Goal: Transaction & Acquisition: Subscribe to service/newsletter

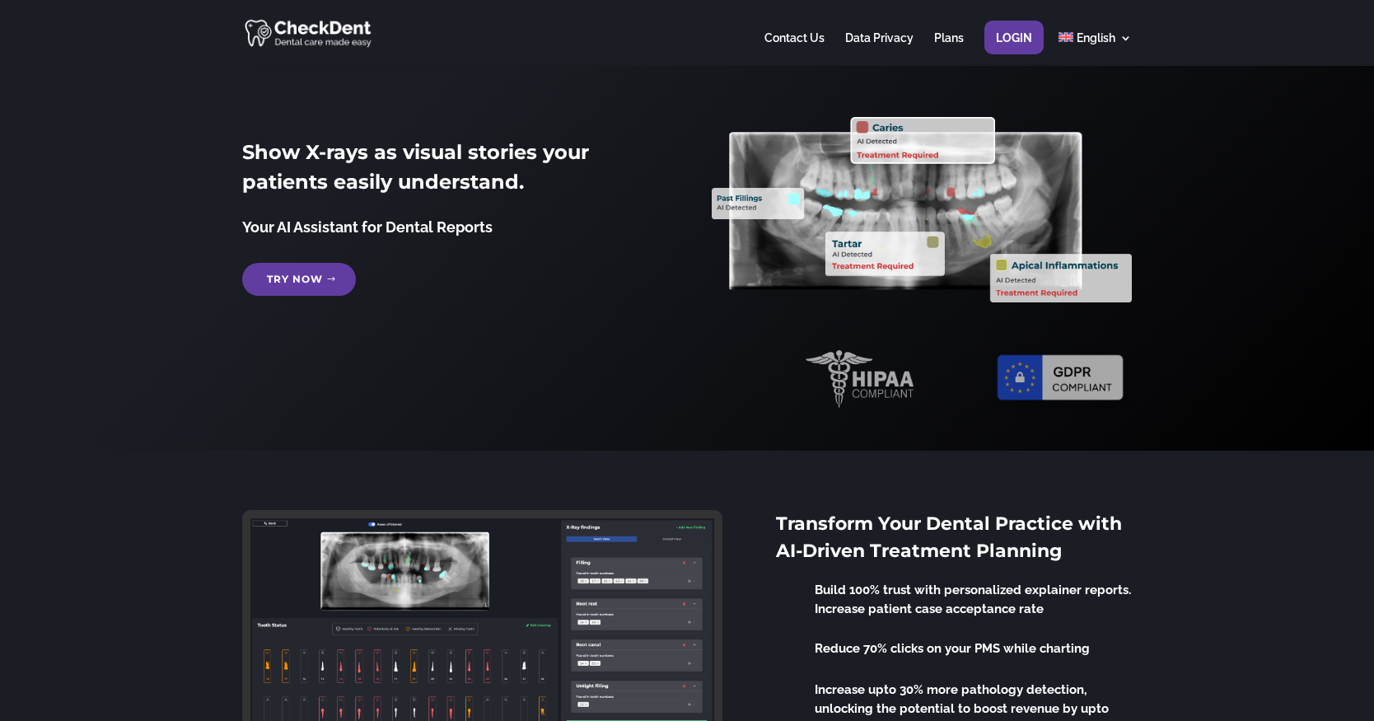
scroll to position [2, 0]
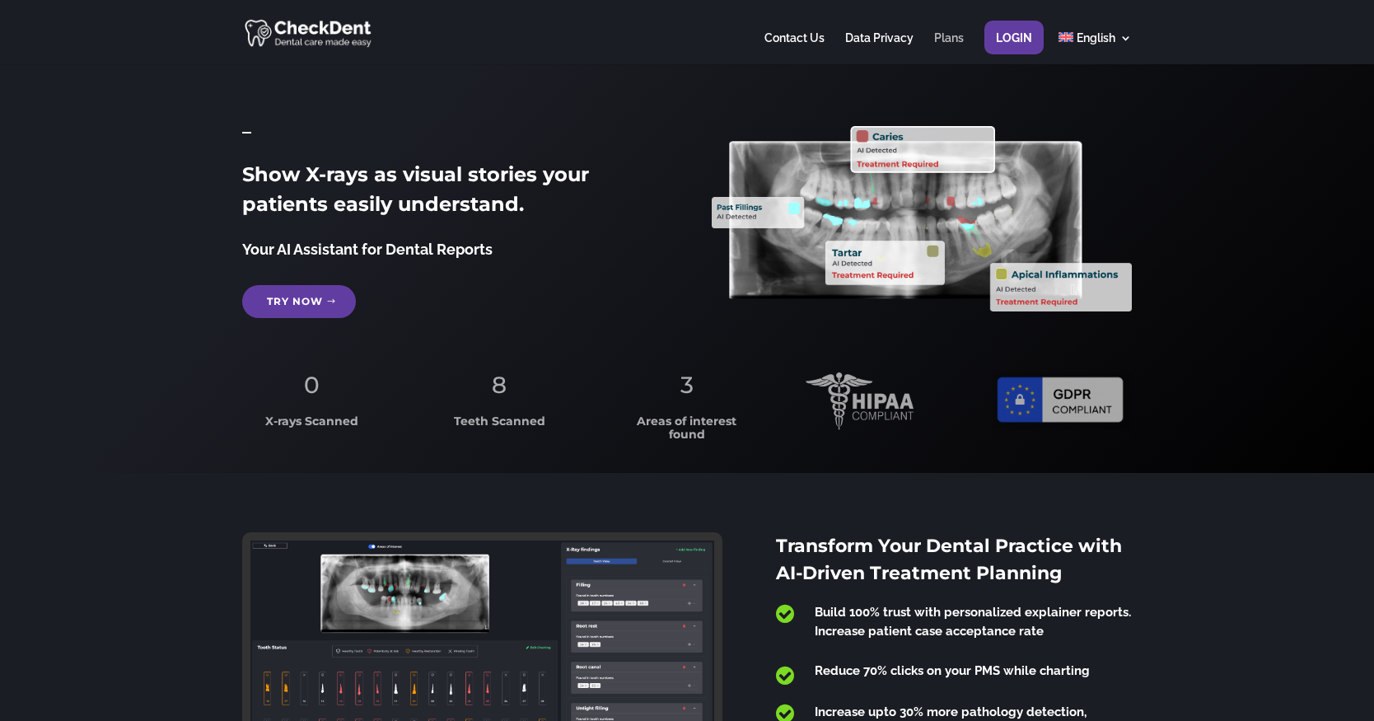
click at [953, 40] on link "Plans" at bounding box center [949, 48] width 30 height 32
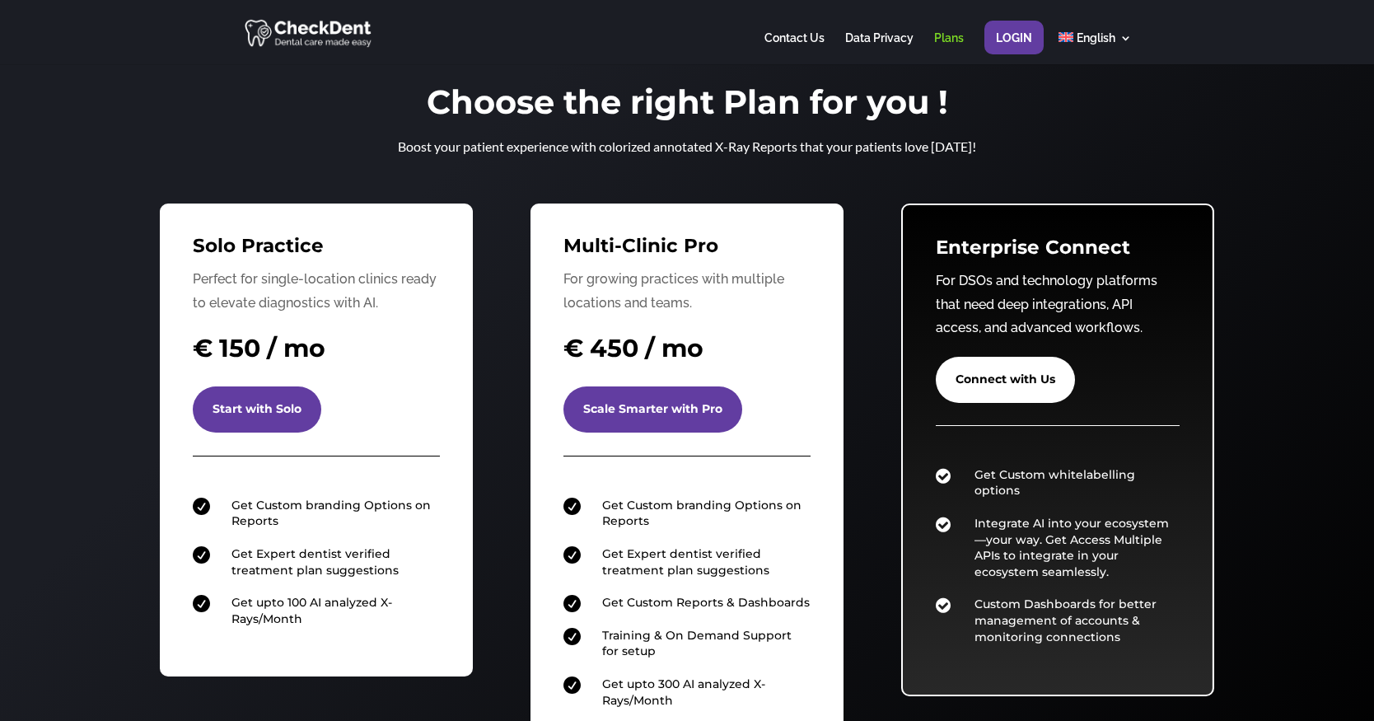
click at [88, 429] on div "Choose the right Plan for you ! Boost your patient experience with colorized an…" at bounding box center [687, 438] width 1374 height 750
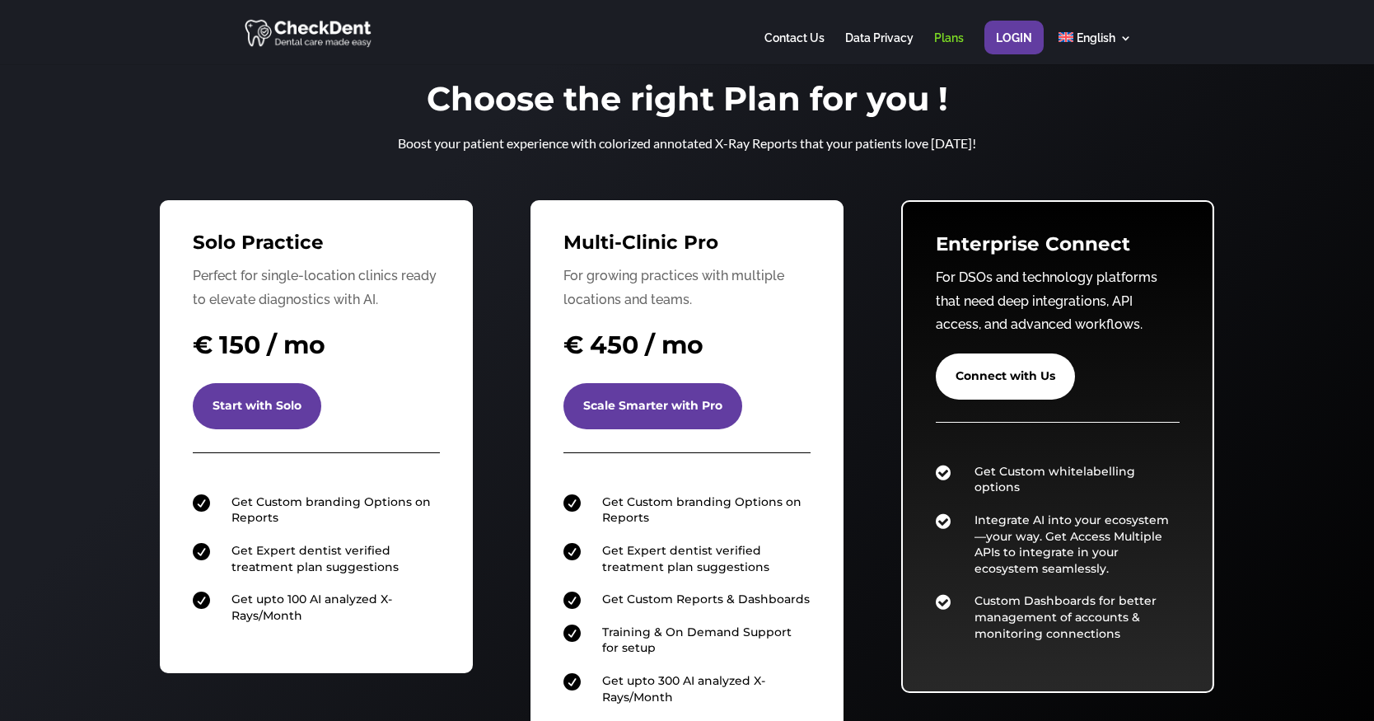
click at [50, 179] on div "Choose the right Plan for you ! Boost your patient experience with colorized an…" at bounding box center [687, 435] width 1374 height 750
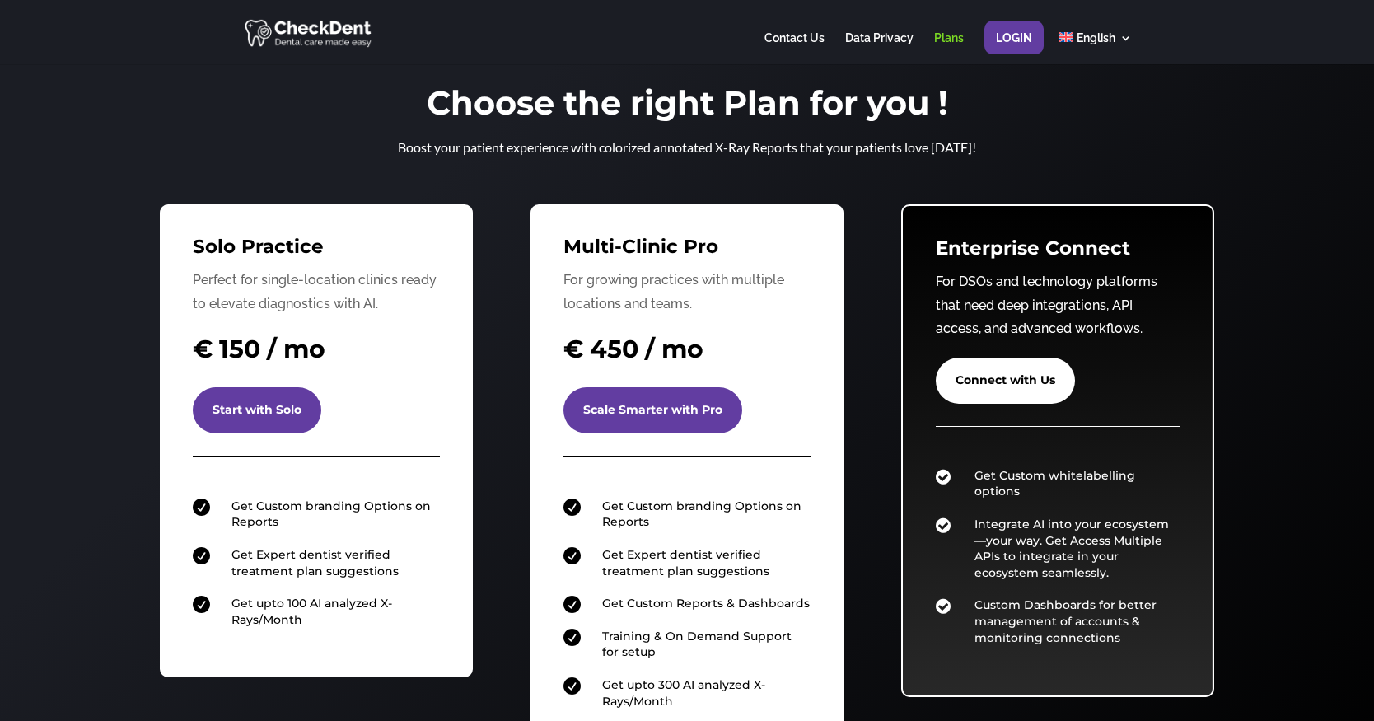
scroll to position [6, 0]
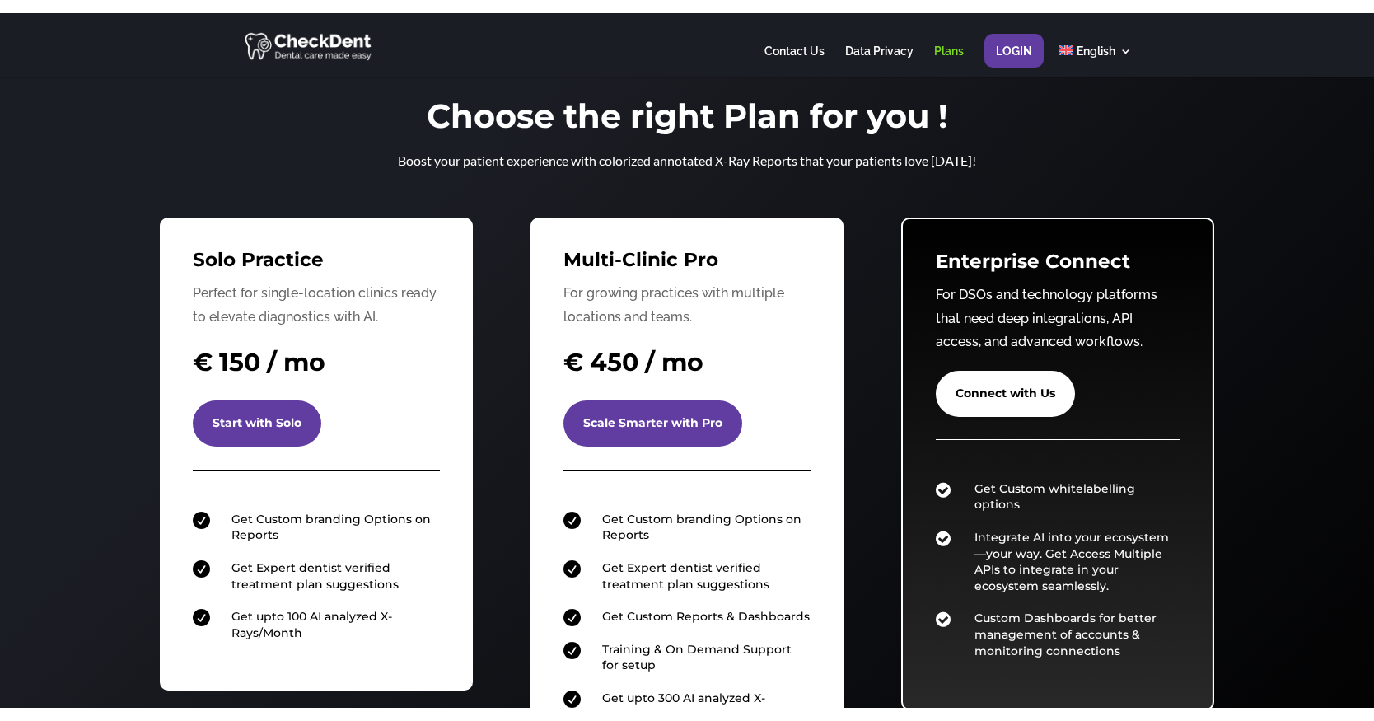
scroll to position [2, 0]
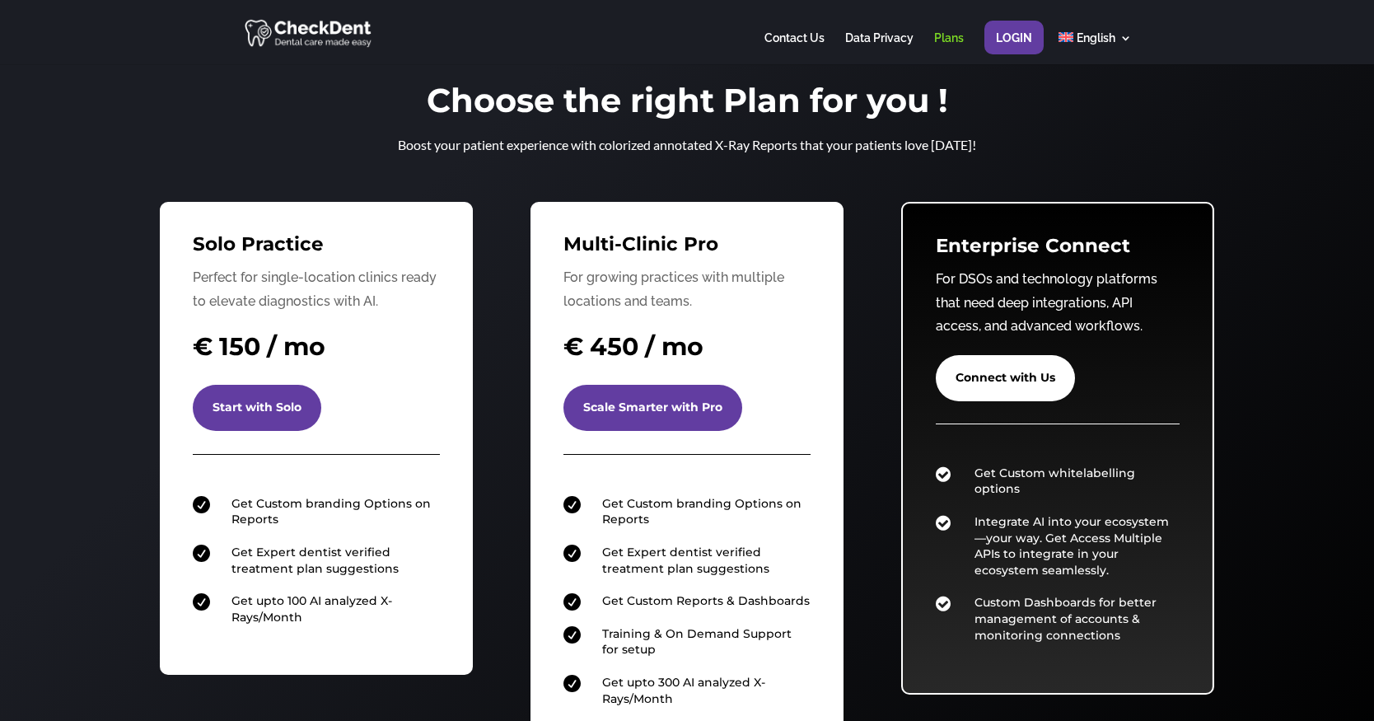
click at [75, 370] on div "Choose the right Plan for you ! Boost your patient experience with colorized an…" at bounding box center [687, 437] width 1374 height 750
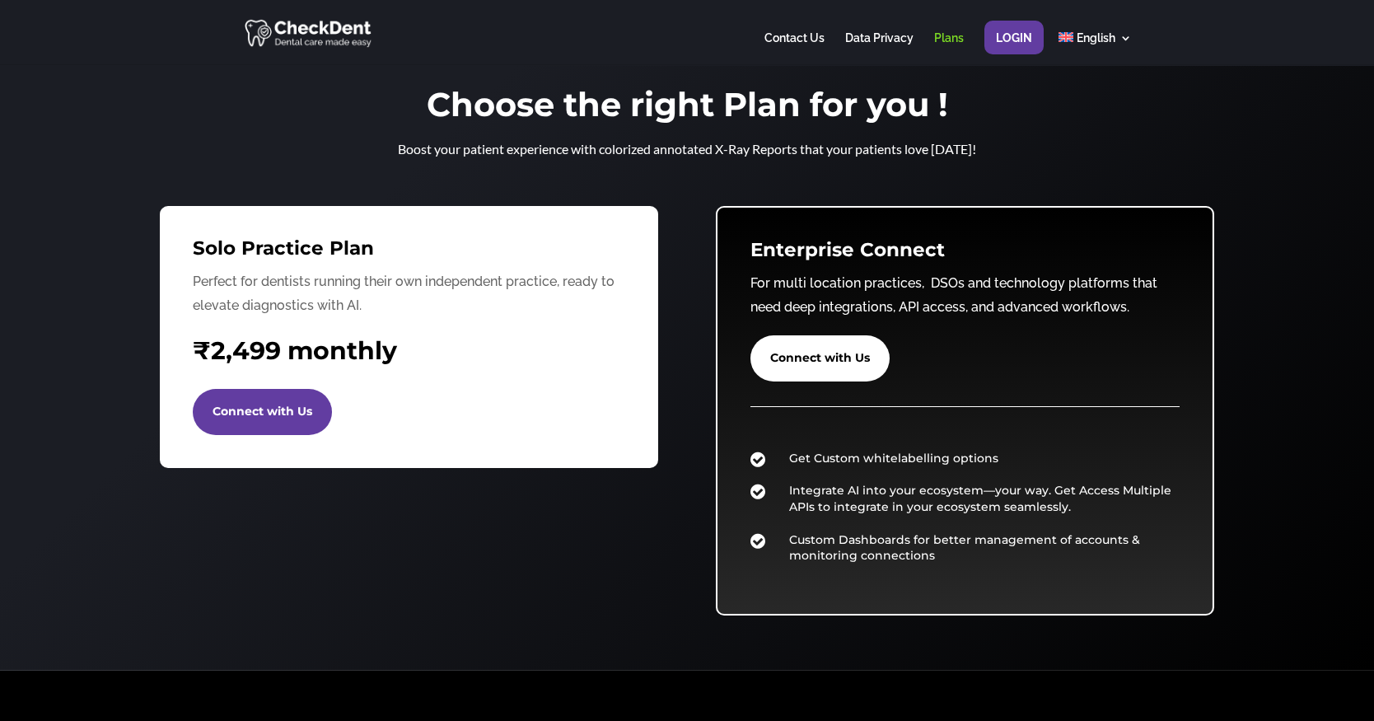
scroll to position [4, 0]
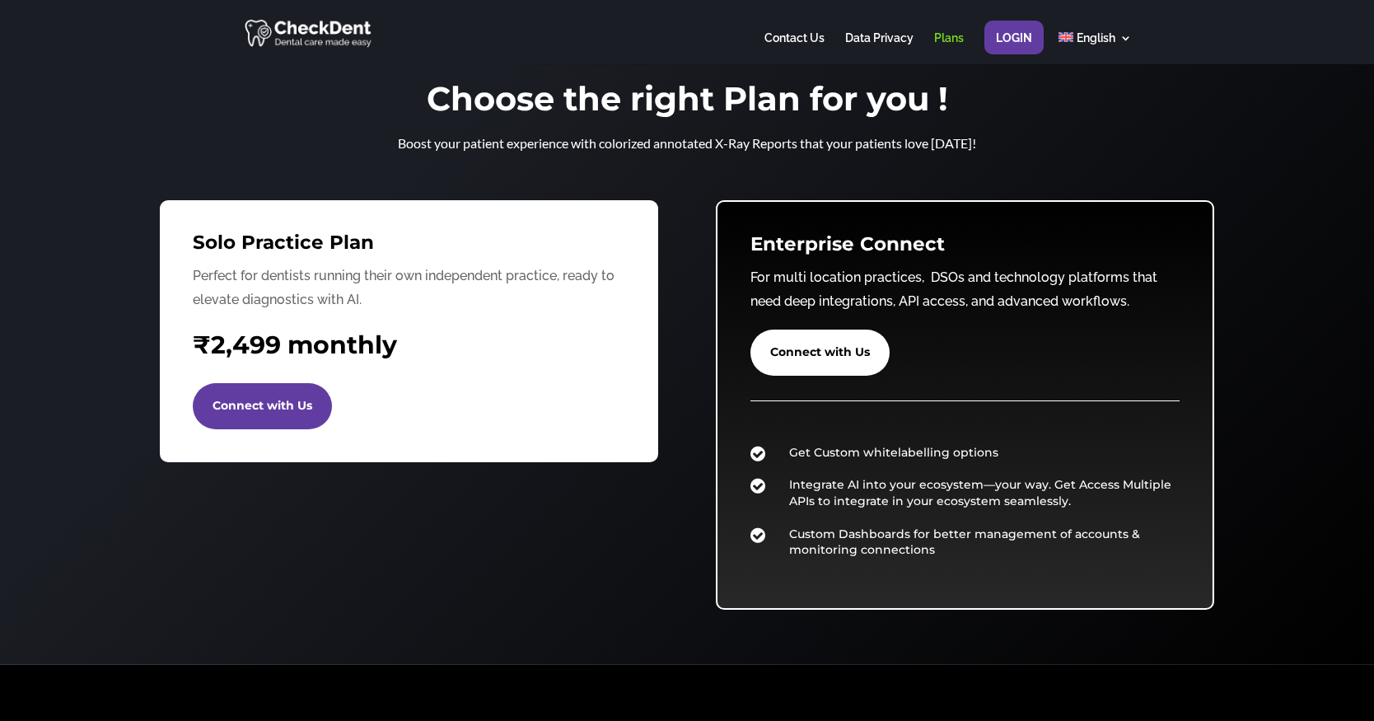
click at [36, 143] on div "Choose the right Plan for you ! Boost your patient experience with colorized an…" at bounding box center [687, 362] width 1374 height 605
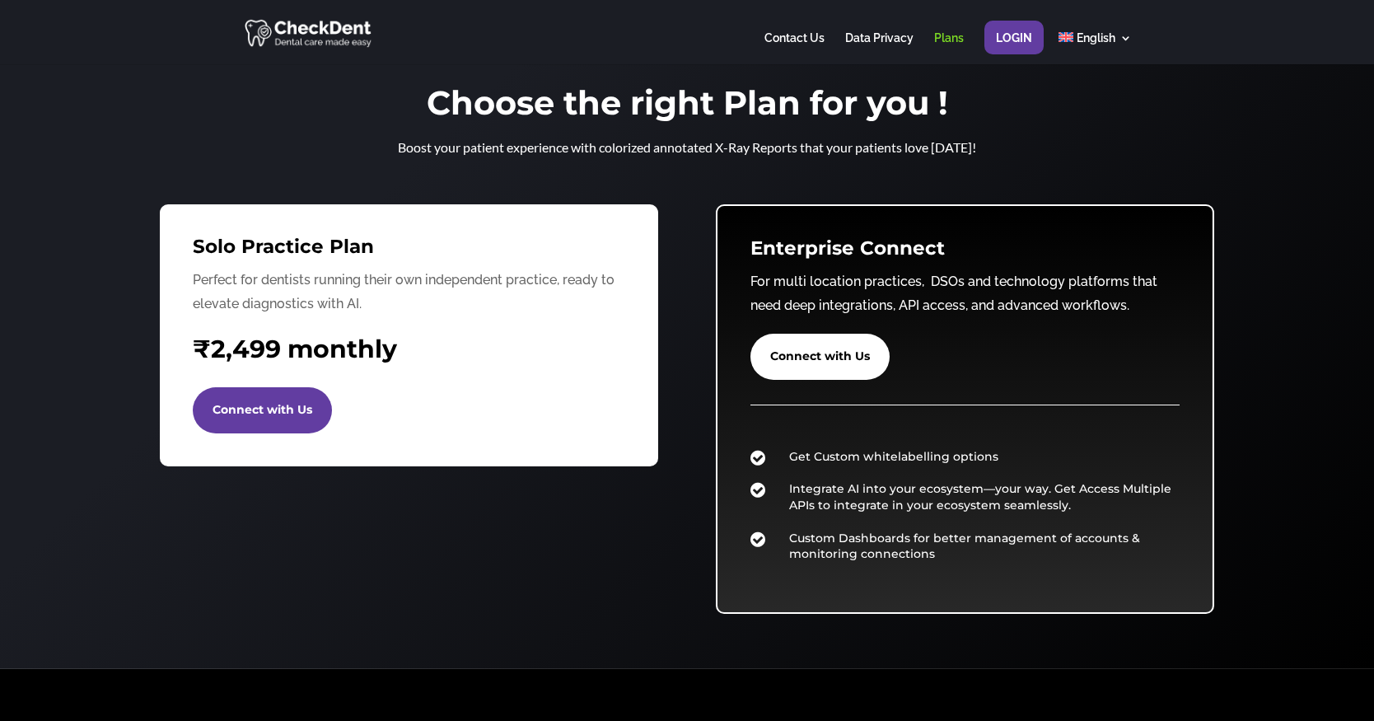
scroll to position [6, 0]
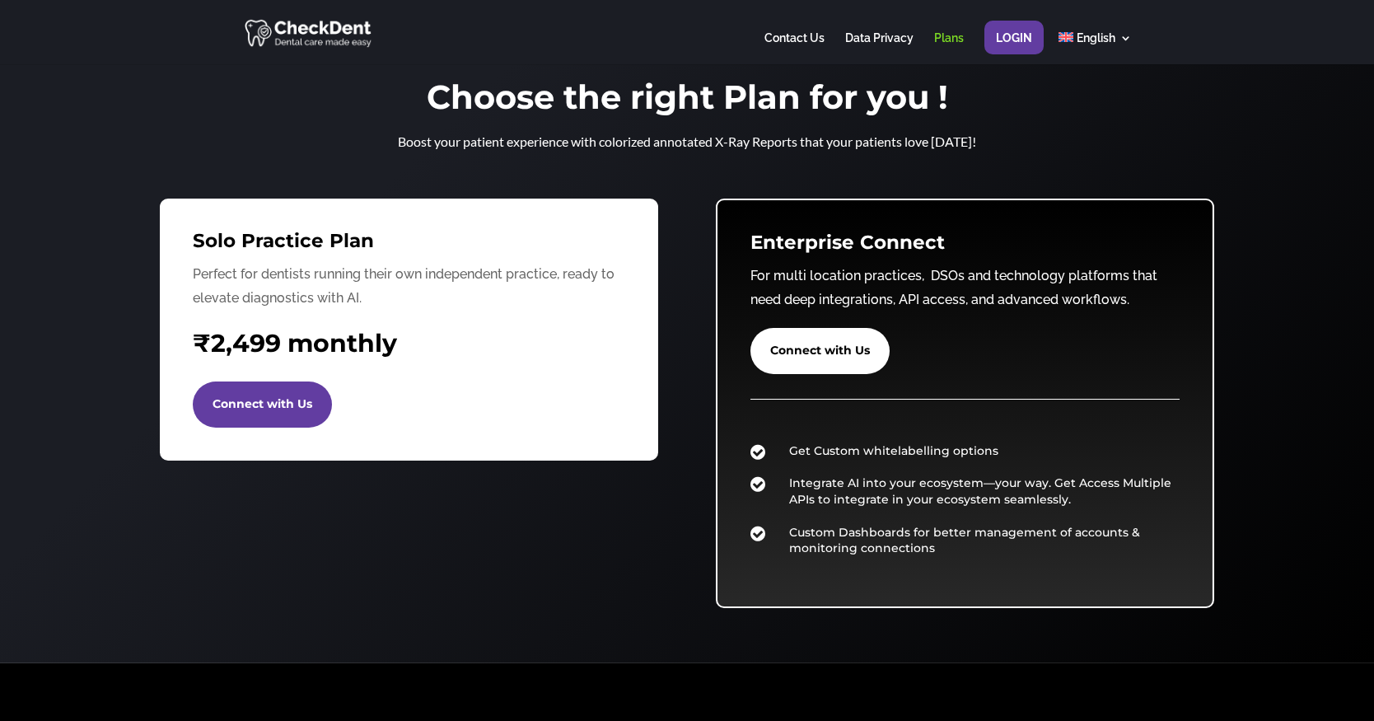
click at [111, 475] on div "Choose the right Plan for you ! Boost your patient experience with colorized an…" at bounding box center [687, 360] width 1374 height 605
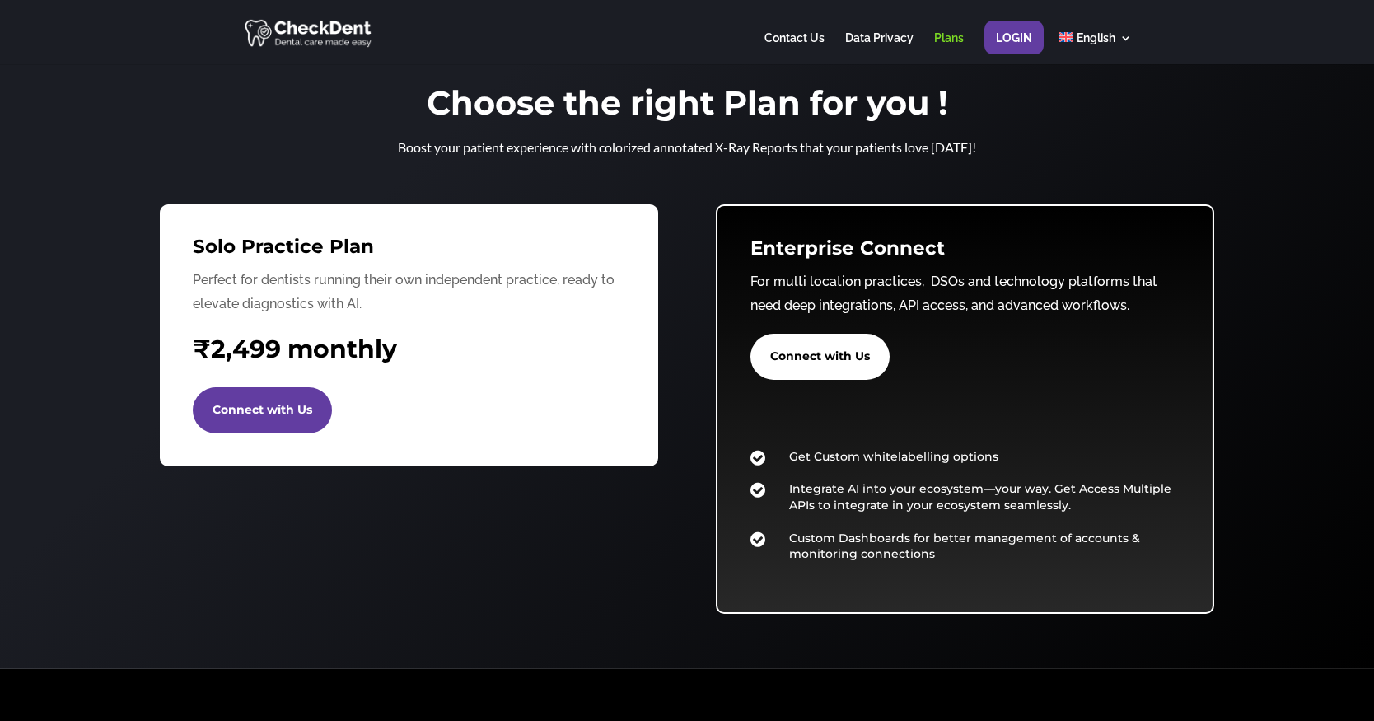
scroll to position [7, 0]
